Goal: Information Seeking & Learning: Learn about a topic

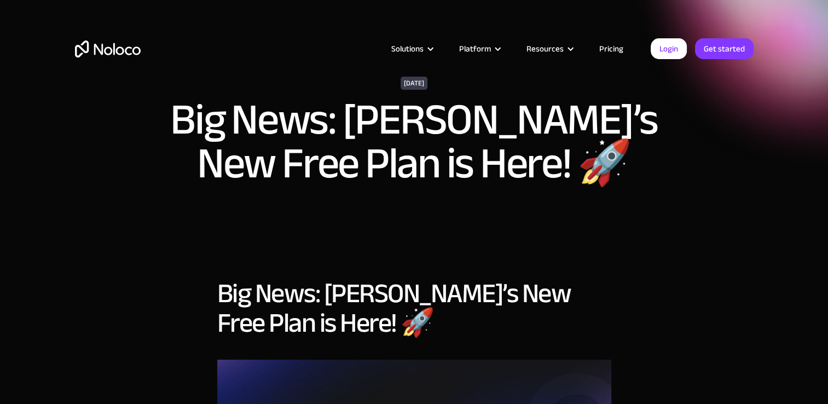
drag, startPoint x: 0, startPoint y: 0, endPoint x: 97, endPoint y: 45, distance: 107.0
click at [97, 45] on img "home" at bounding box center [108, 49] width 66 height 17
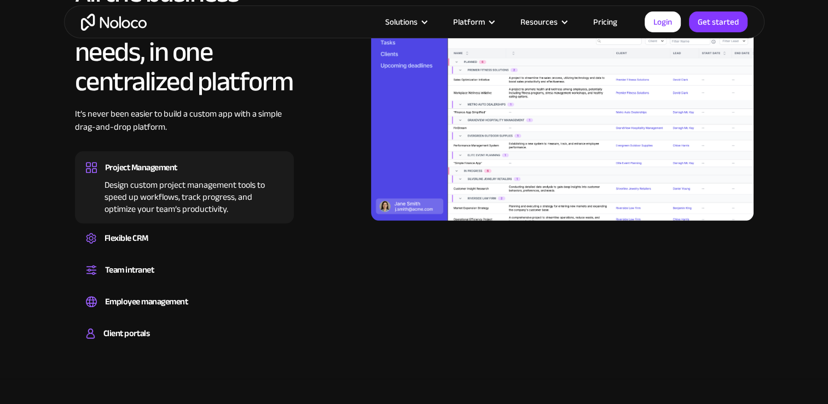
scroll to position [1086, 0]
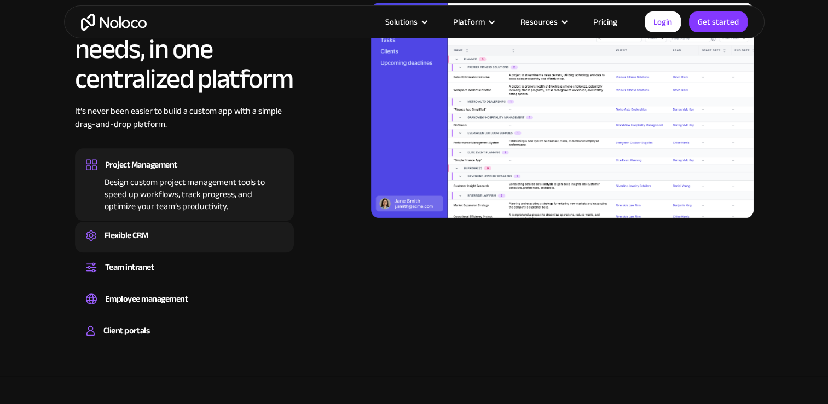
click at [126, 241] on div "Flexible CRM" at bounding box center [127, 235] width 44 height 16
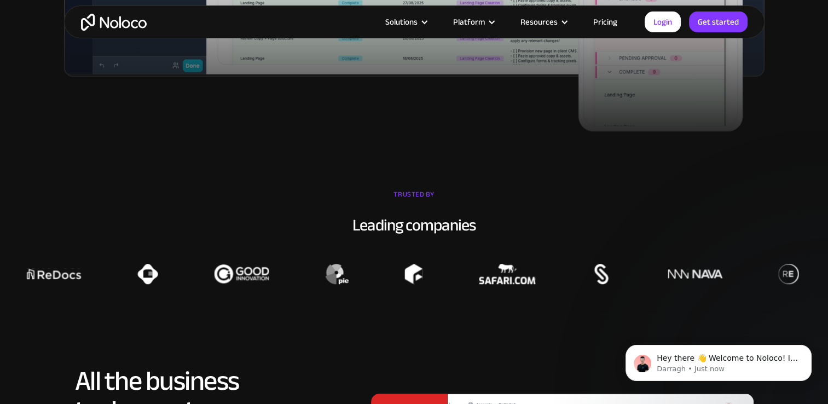
scroll to position [573, 0]
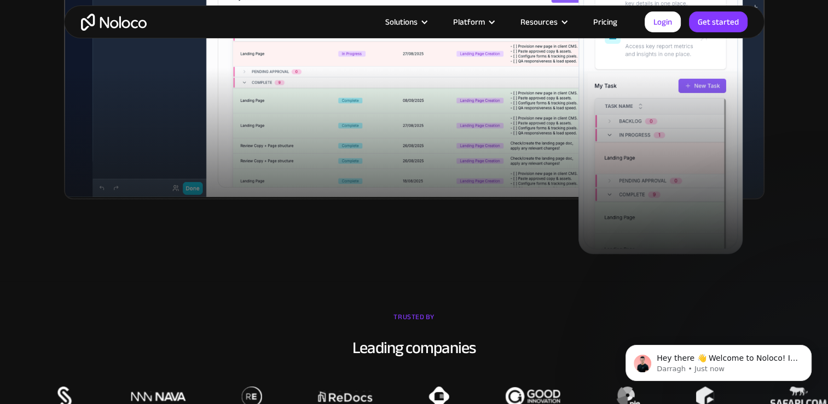
click at [611, 21] on link "Pricing" at bounding box center [605, 22] width 51 height 14
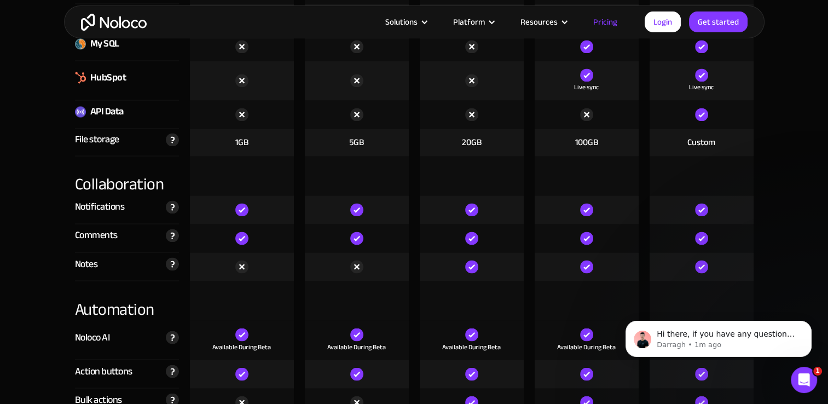
scroll to position [1882, 0]
